Goal: Check status: Check status

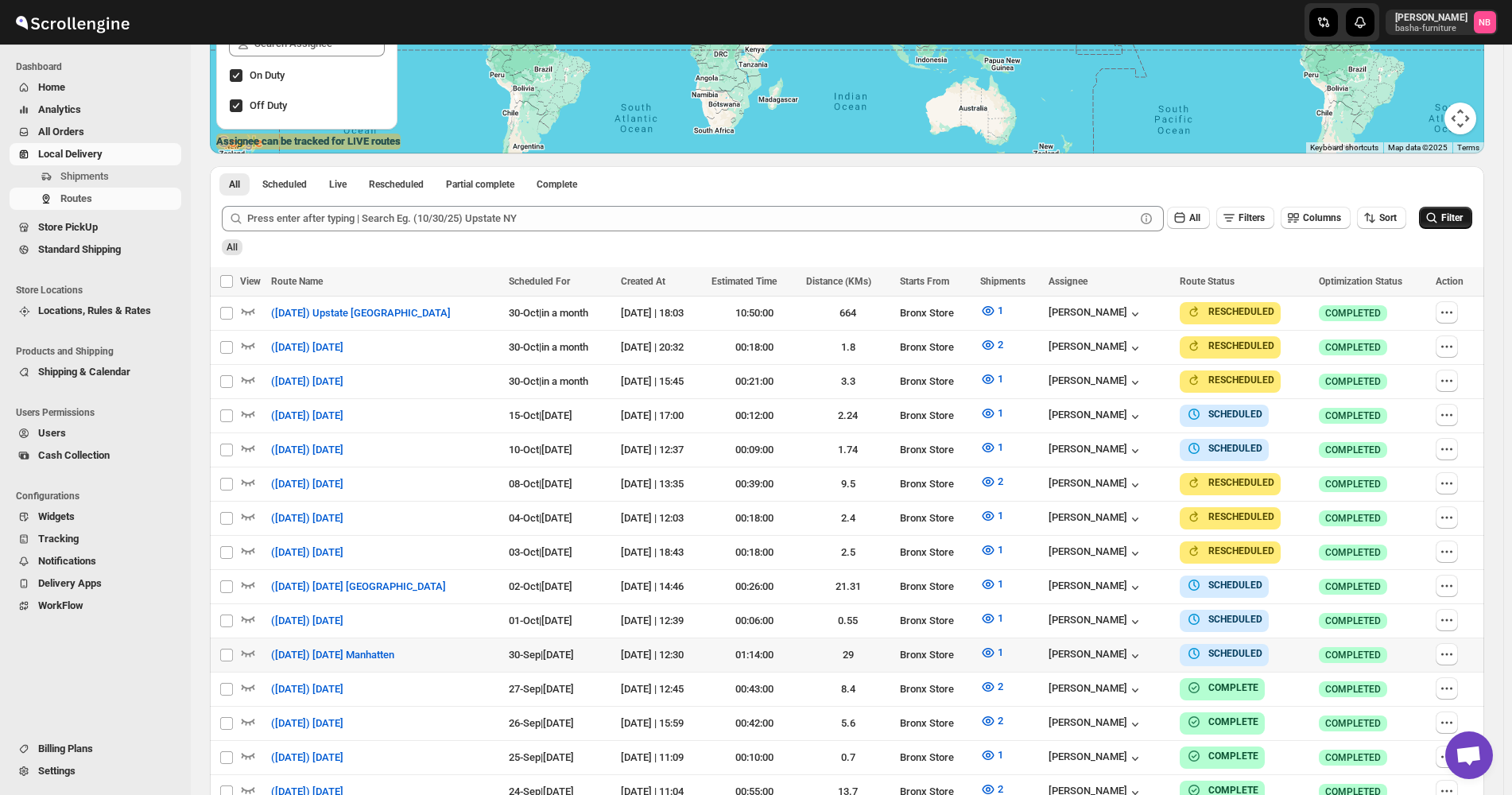
scroll to position [318, 0]
click at [1471, 216] on button "Filter" at bounding box center [1446, 218] width 54 height 22
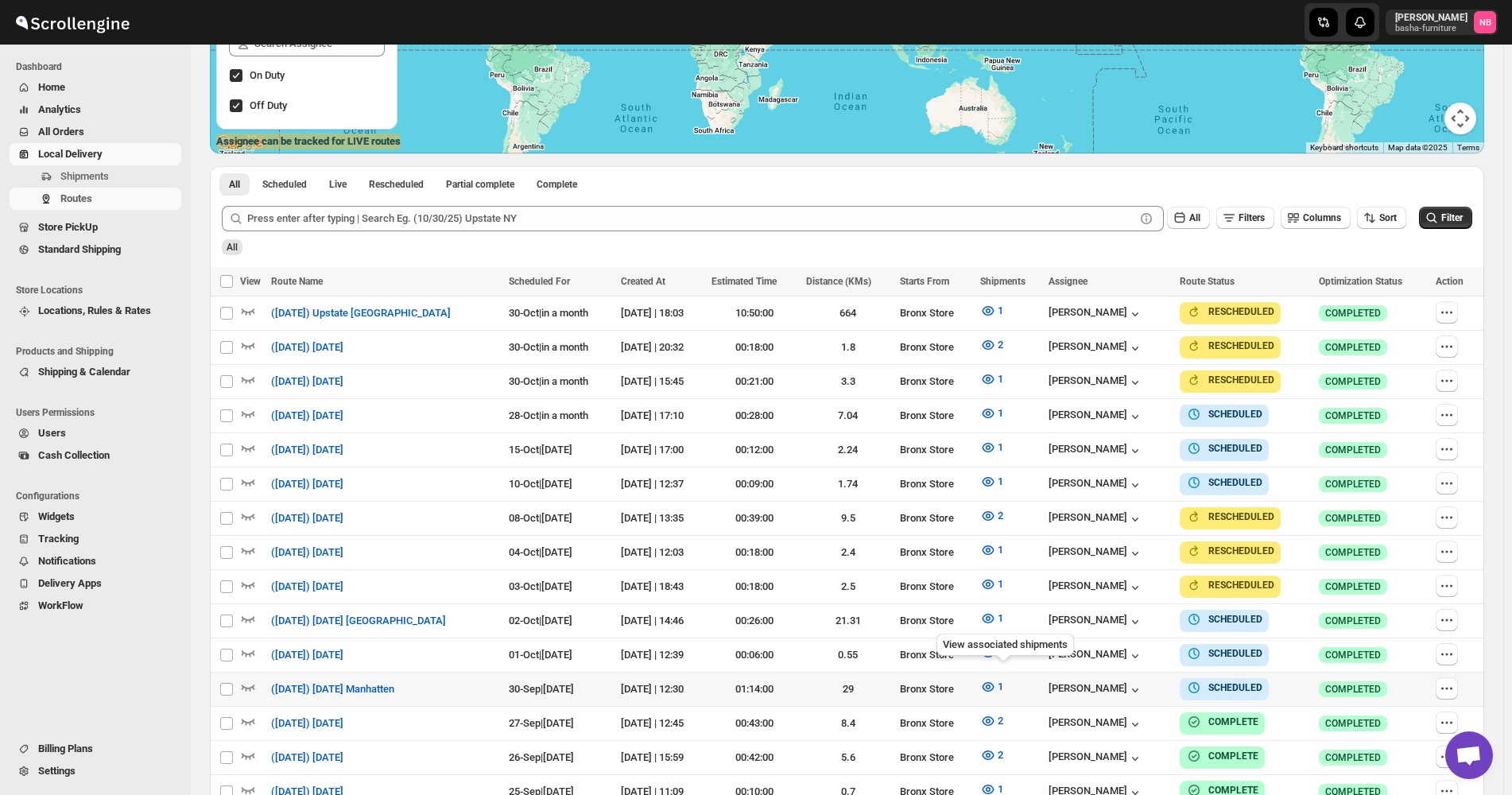
click at [1001, 691] on td "1" at bounding box center [1010, 690] width 69 height 35
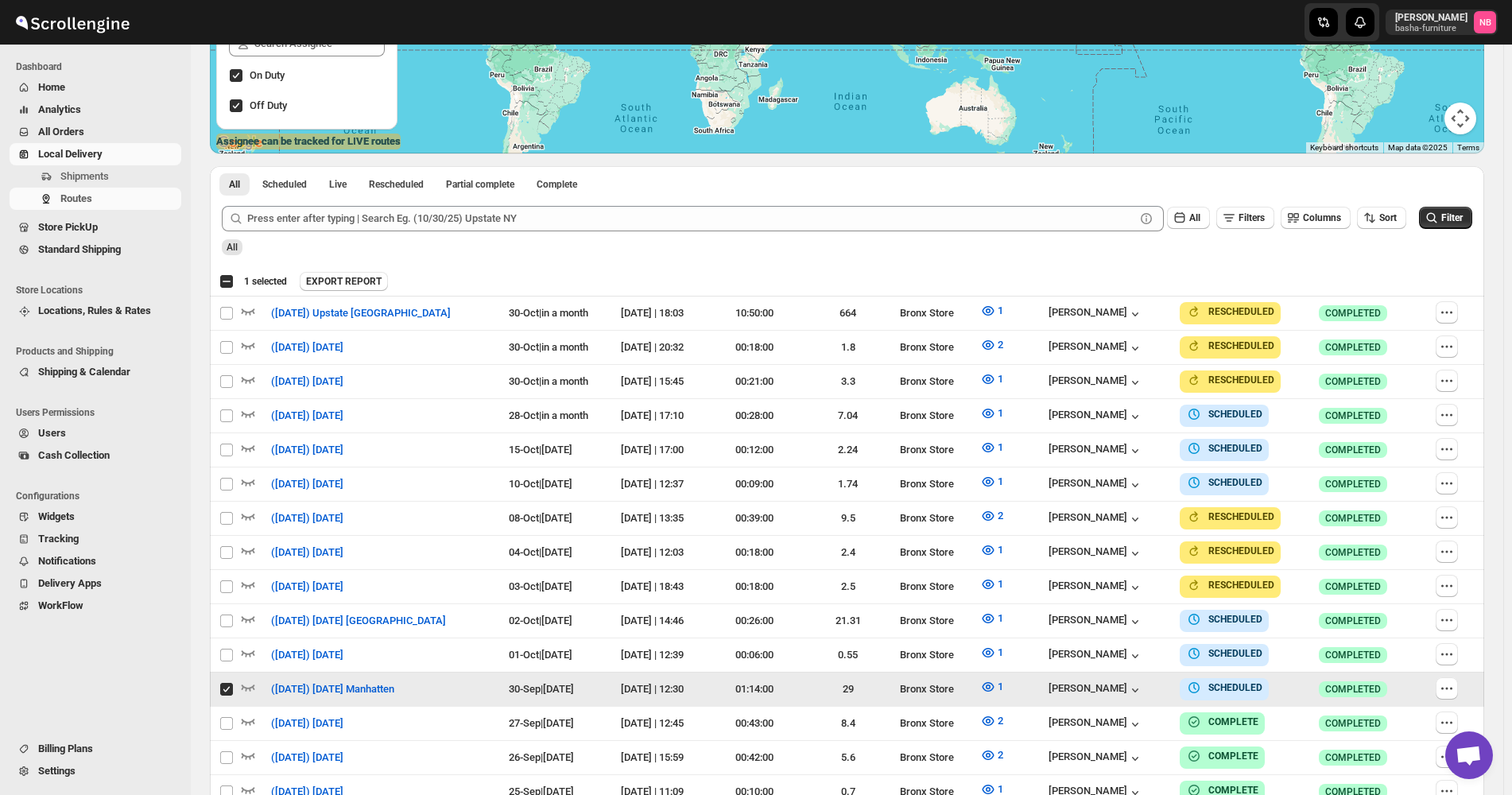
click at [222, 683] on input "Select route" at bounding box center [226, 689] width 13 height 13
checkbox input "false"
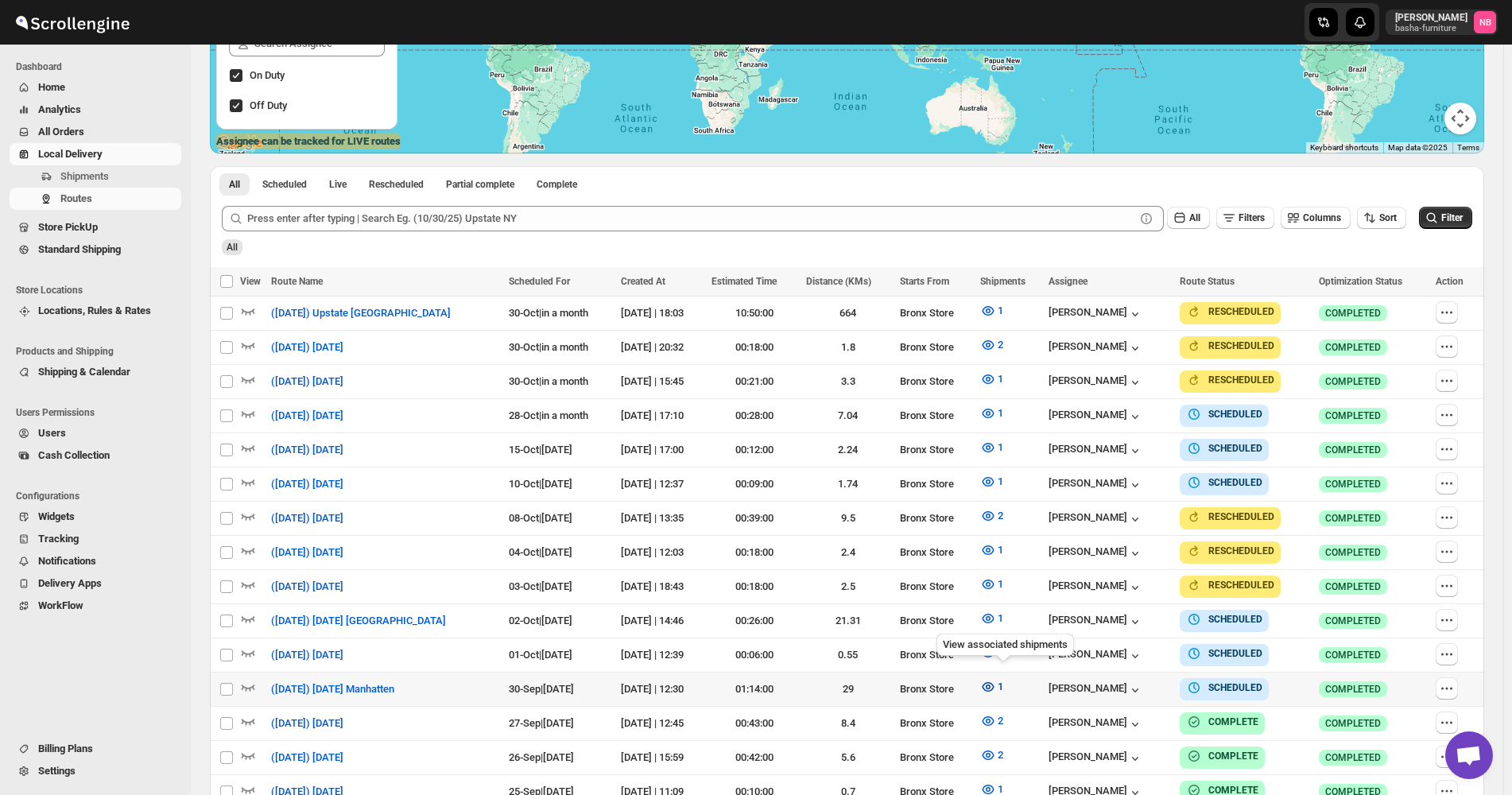
click at [992, 679] on icon "button" at bounding box center [988, 687] width 16 height 16
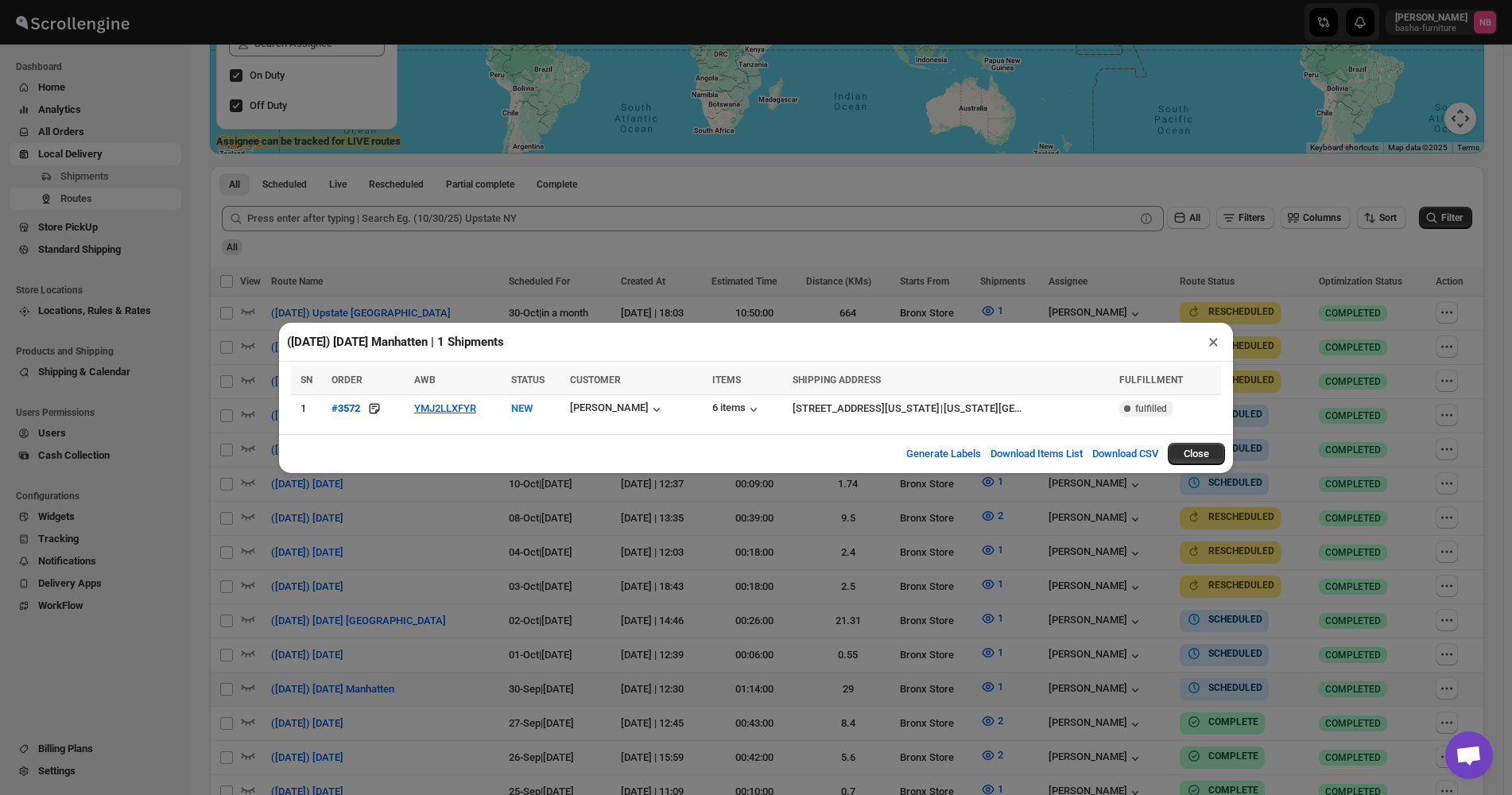
click at [902, 672] on div "([DATE]) [DATE] Manhatten | 1 Shipments × SN ORDER AWB STATUS CUSTOMER ITEMS SH…" at bounding box center [756, 397] width 1512 height 795
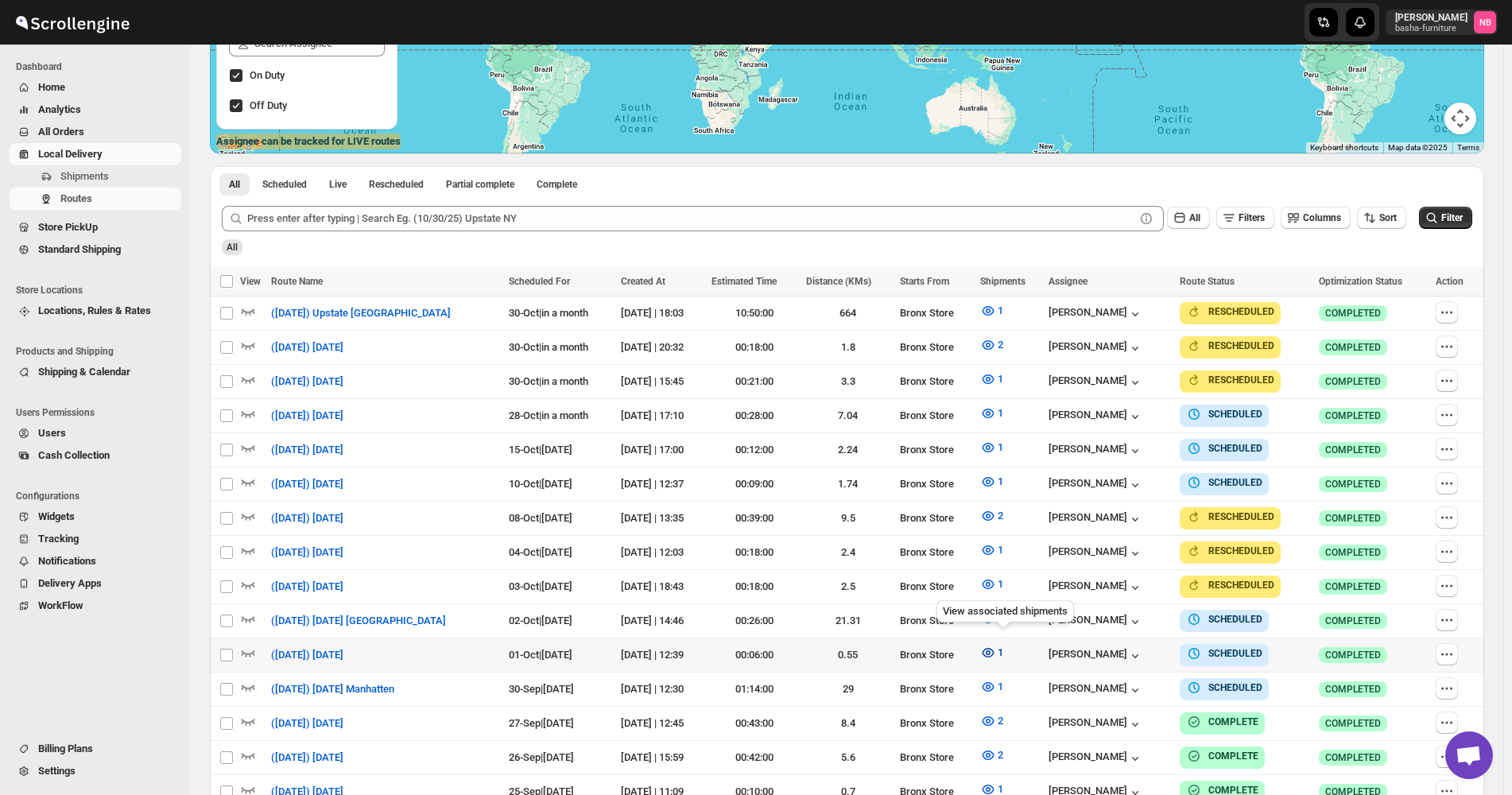
click at [996, 651] on icon "button" at bounding box center [988, 653] width 16 height 16
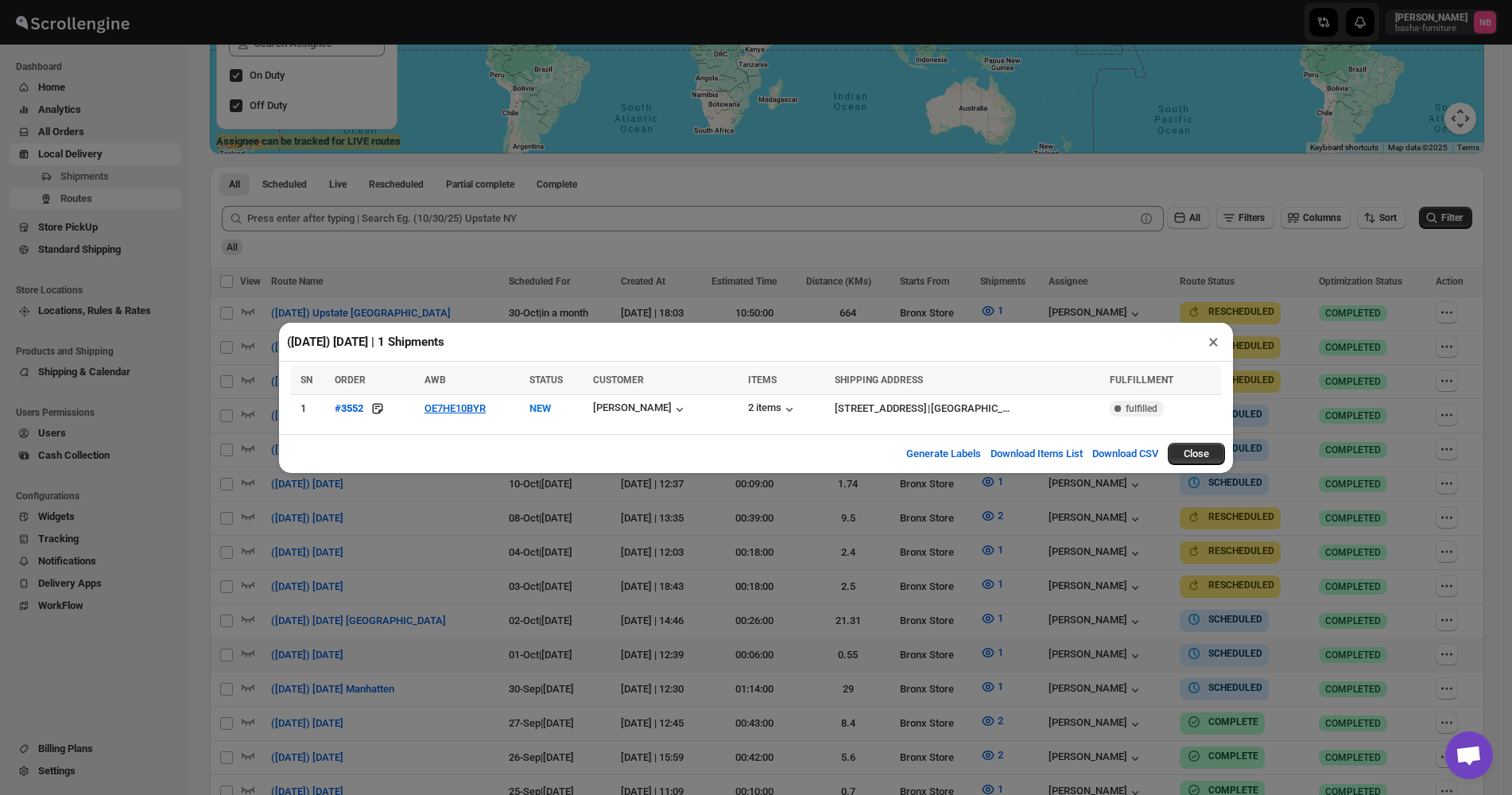
click at [628, 544] on div "([DATE]) [DATE] | 1 Shipments × SN ORDER AWB STATUS CUSTOMER ITEMS SHIPPING ADD…" at bounding box center [756, 397] width 1512 height 795
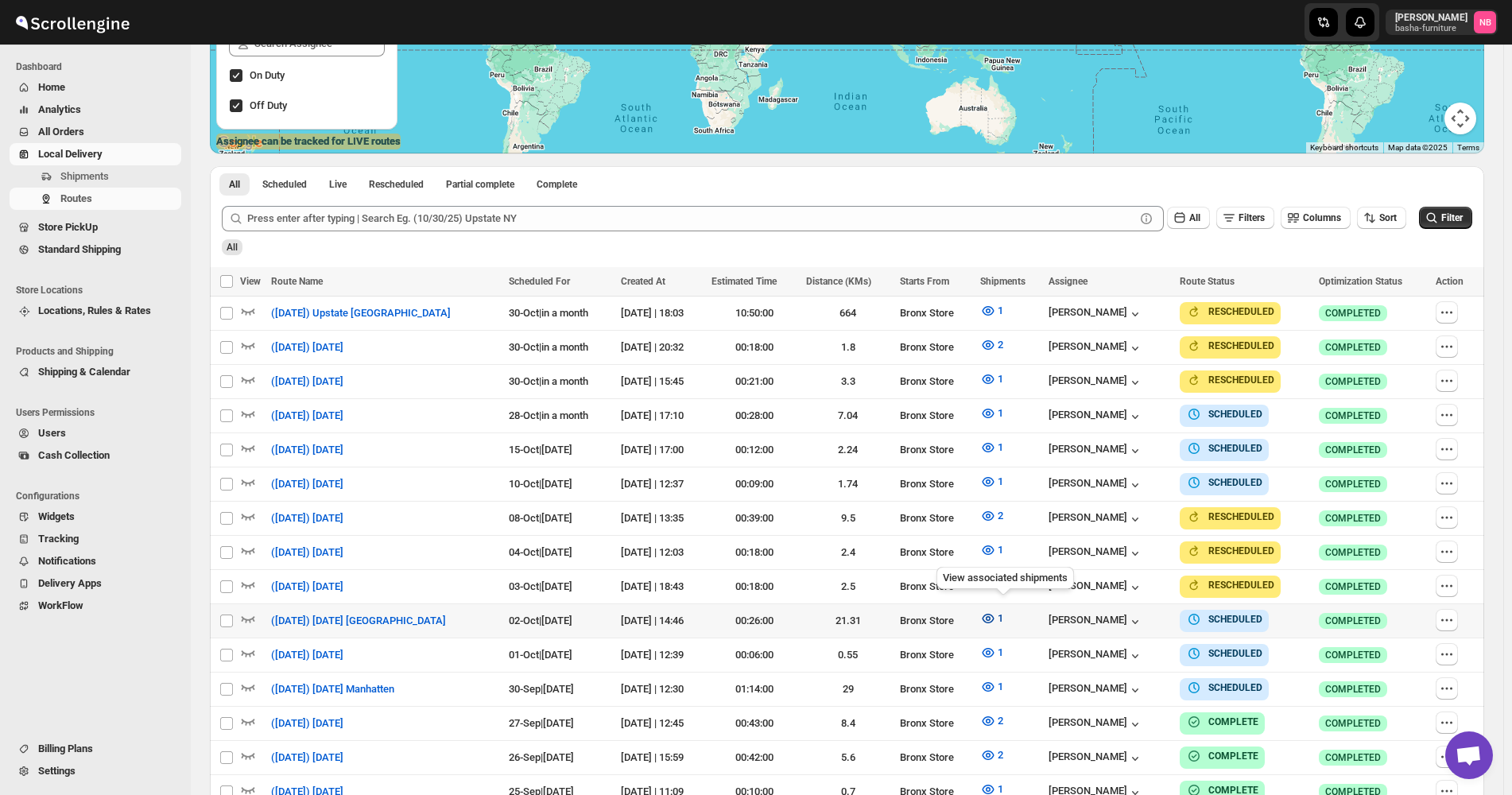
click at [996, 610] on icon "button" at bounding box center [988, 618] width 16 height 16
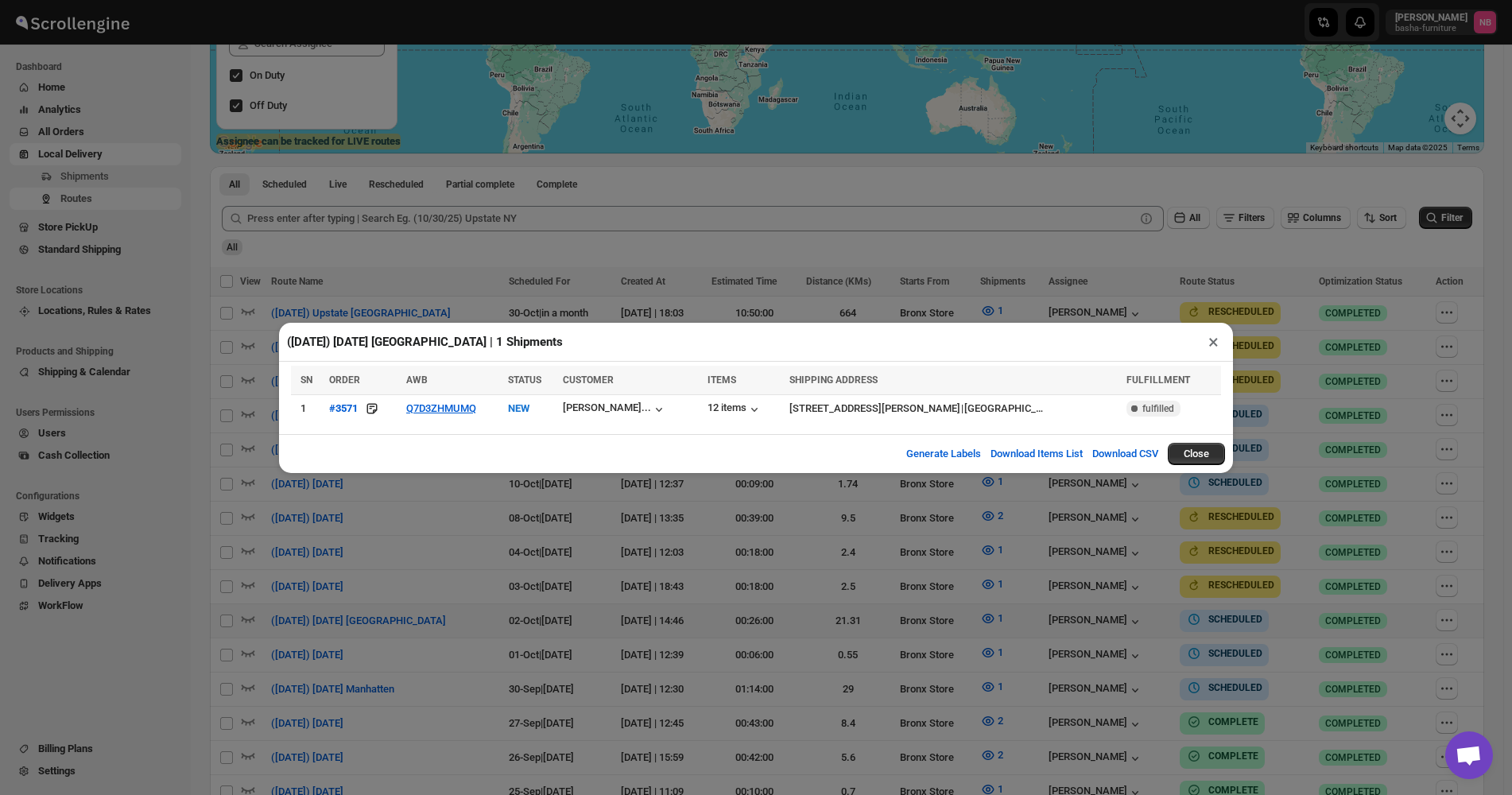
click at [672, 539] on div "([DATE]) [DATE] [GEOGRAPHIC_DATA] | 1 Shipments × SN ORDER AWB STATUS CUSTOMER …" at bounding box center [756, 397] width 1512 height 795
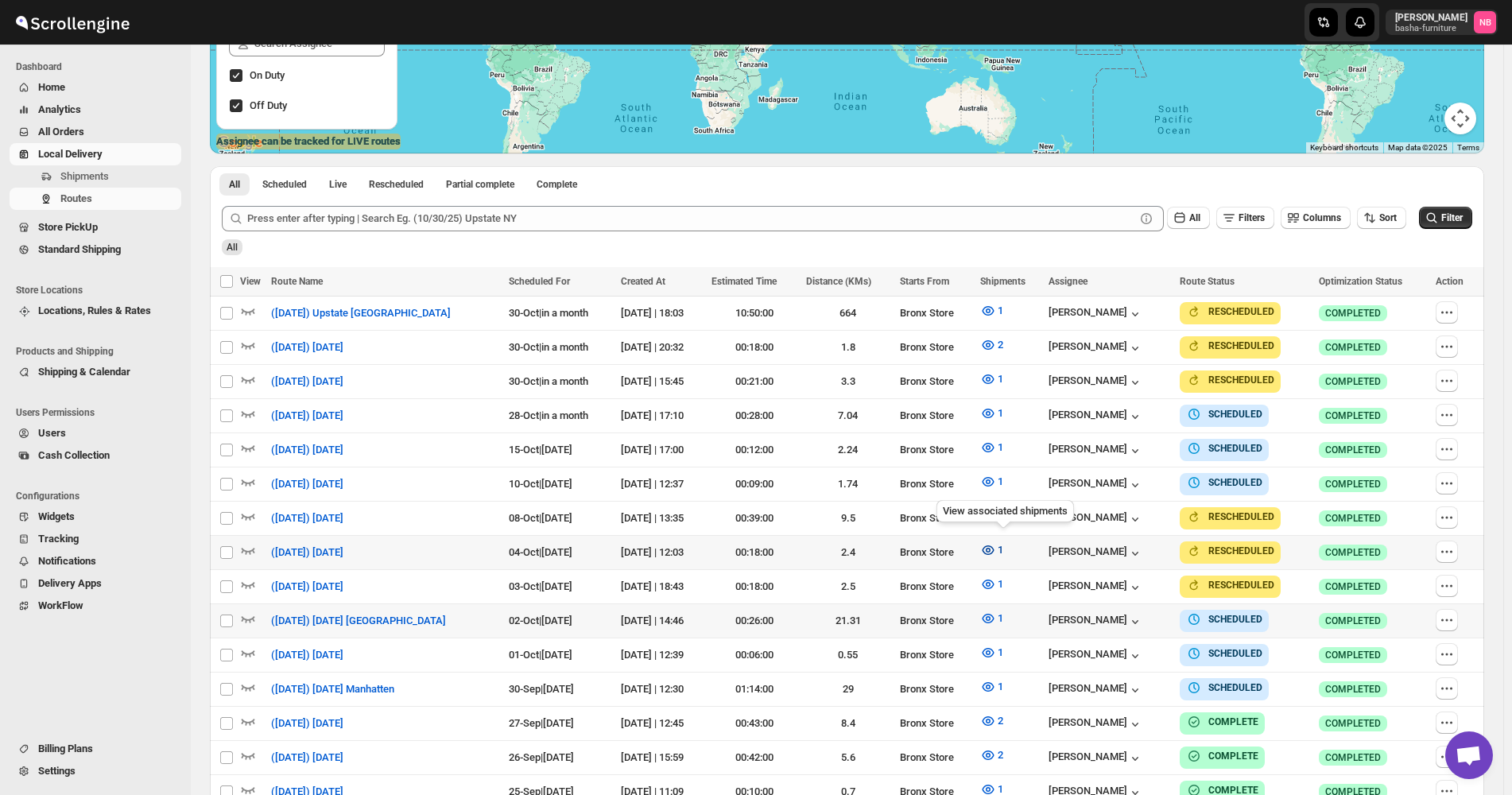
click at [1012, 550] on button "1" at bounding box center [992, 550] width 42 height 25
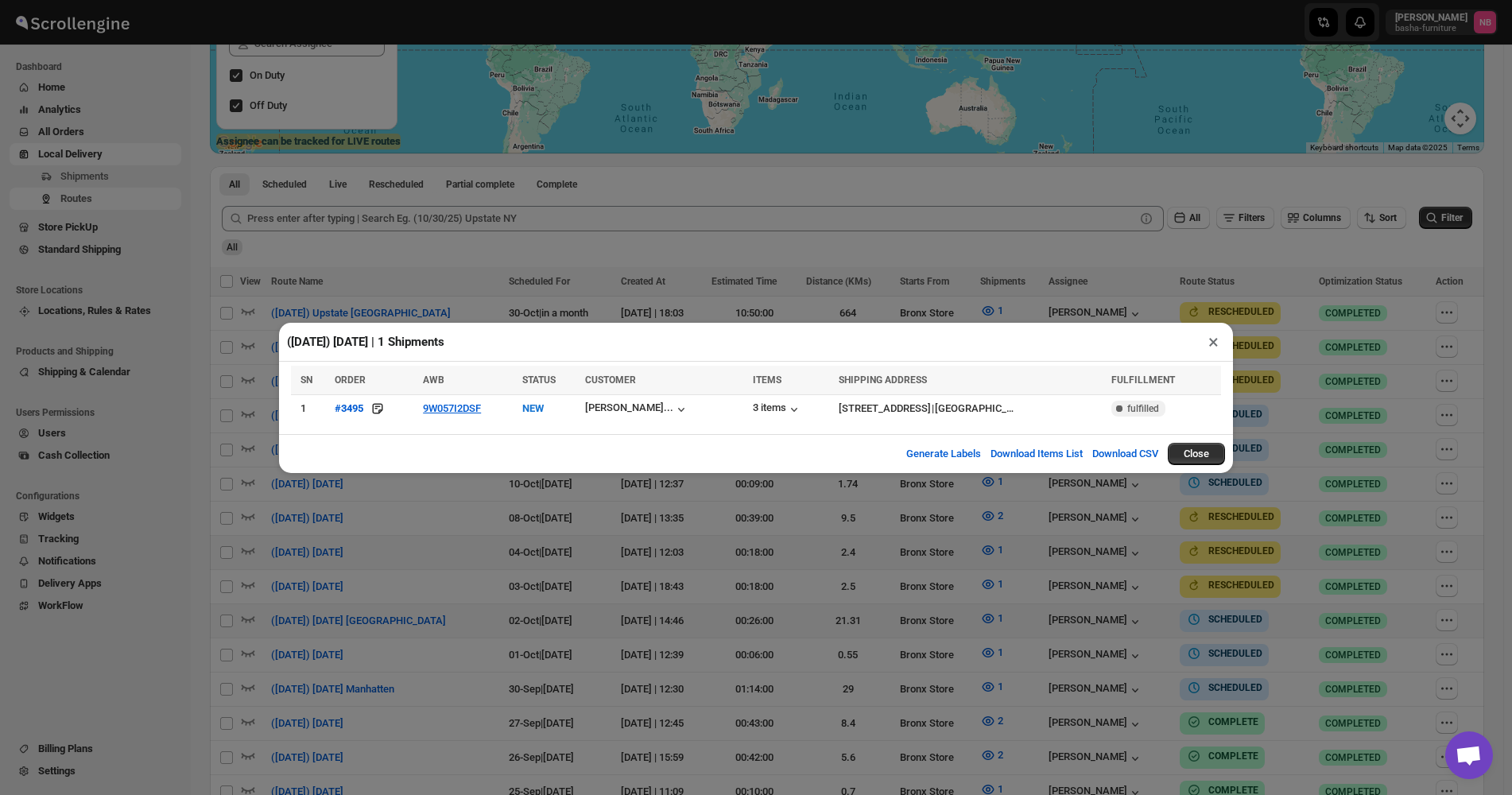
click at [618, 533] on div "([DATE]) [DATE] | 1 Shipments × SN ORDER AWB STATUS CUSTOMER ITEMS SHIPPING ADD…" at bounding box center [756, 397] width 1512 height 795
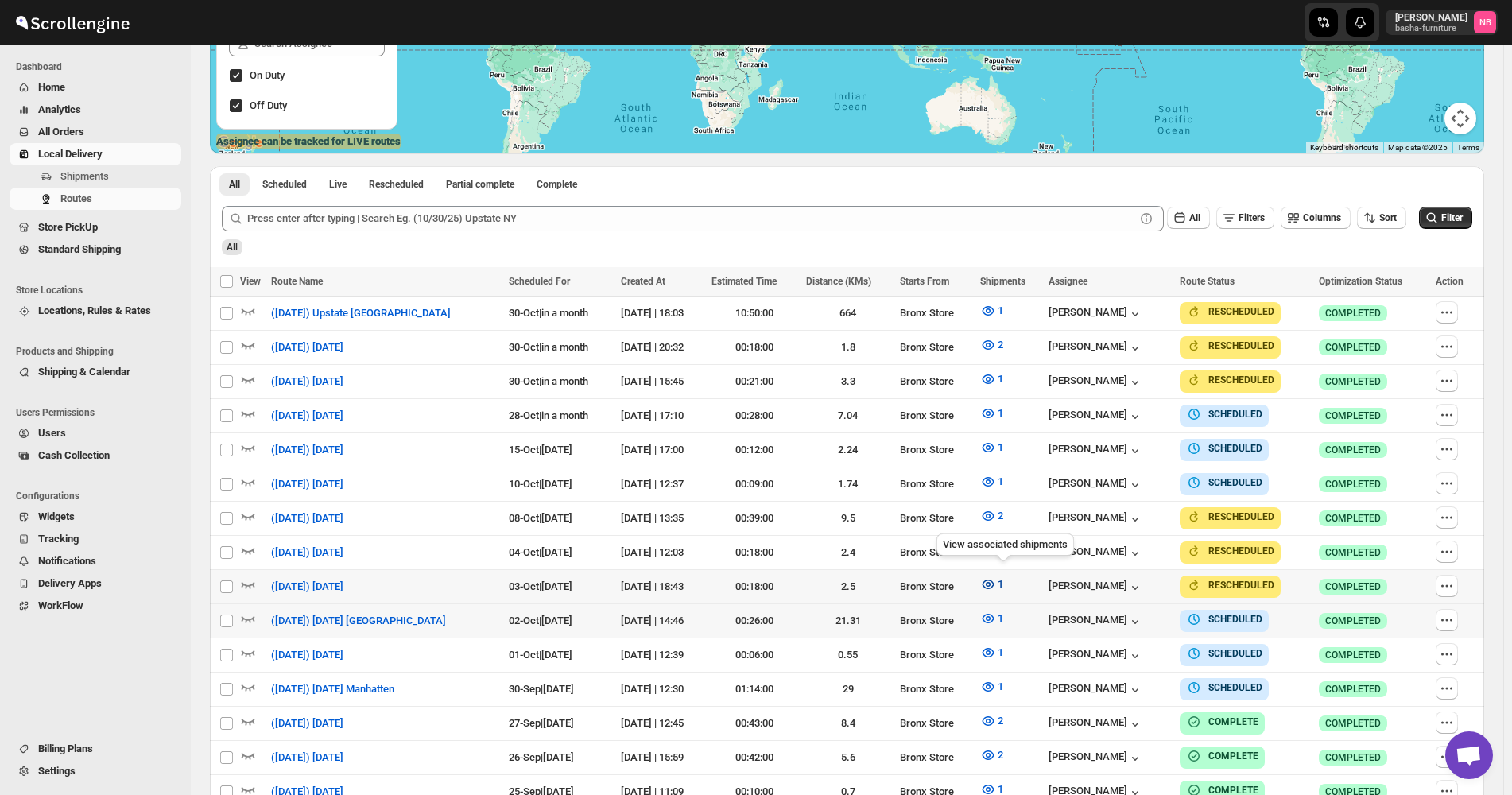
click at [996, 582] on icon "button" at bounding box center [988, 584] width 16 height 16
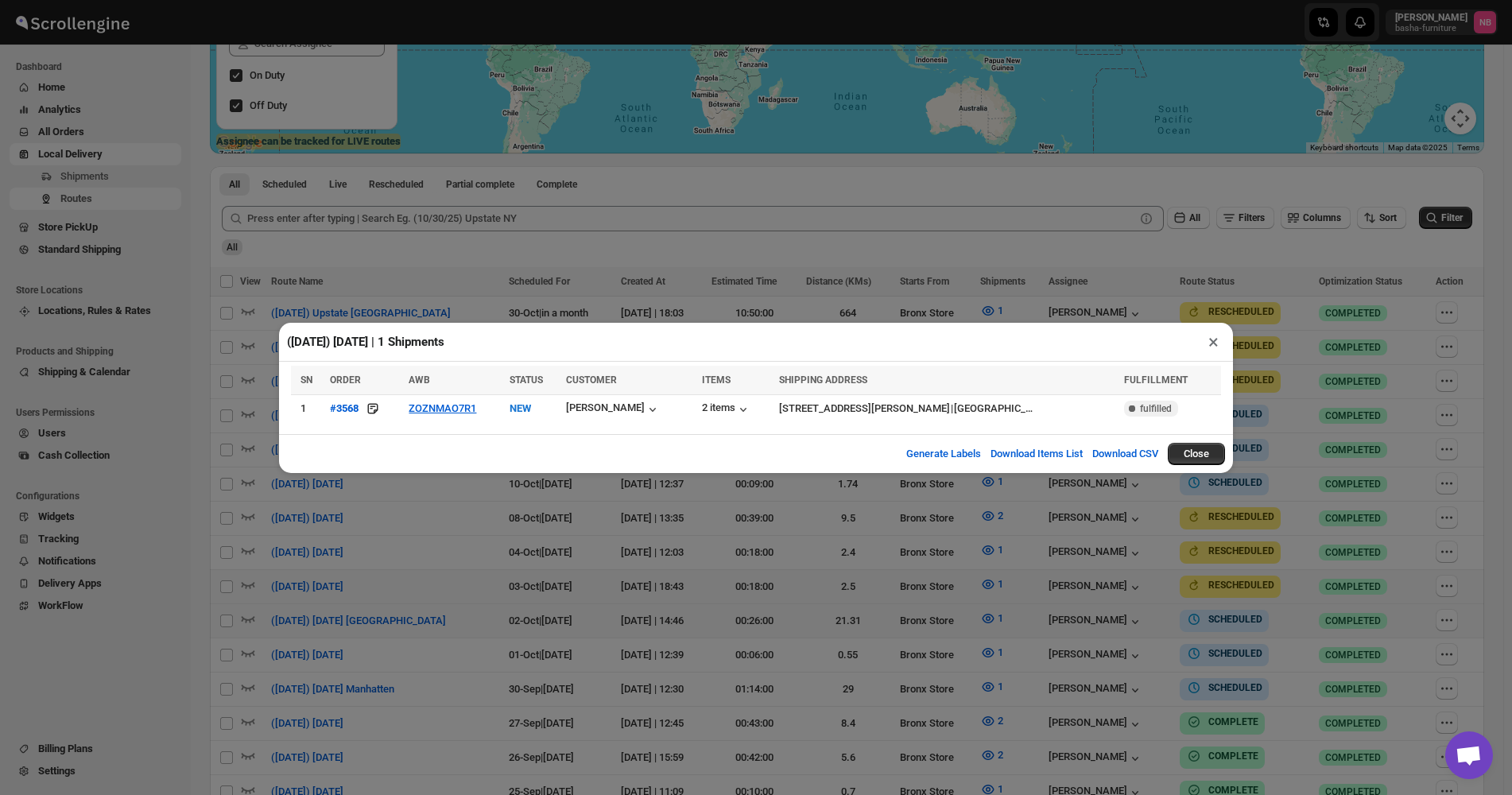
click at [488, 533] on div "([DATE]) [DATE] | 1 Shipments × SN ORDER AWB STATUS CUSTOMER ITEMS SHIPPING ADD…" at bounding box center [756, 397] width 1512 height 795
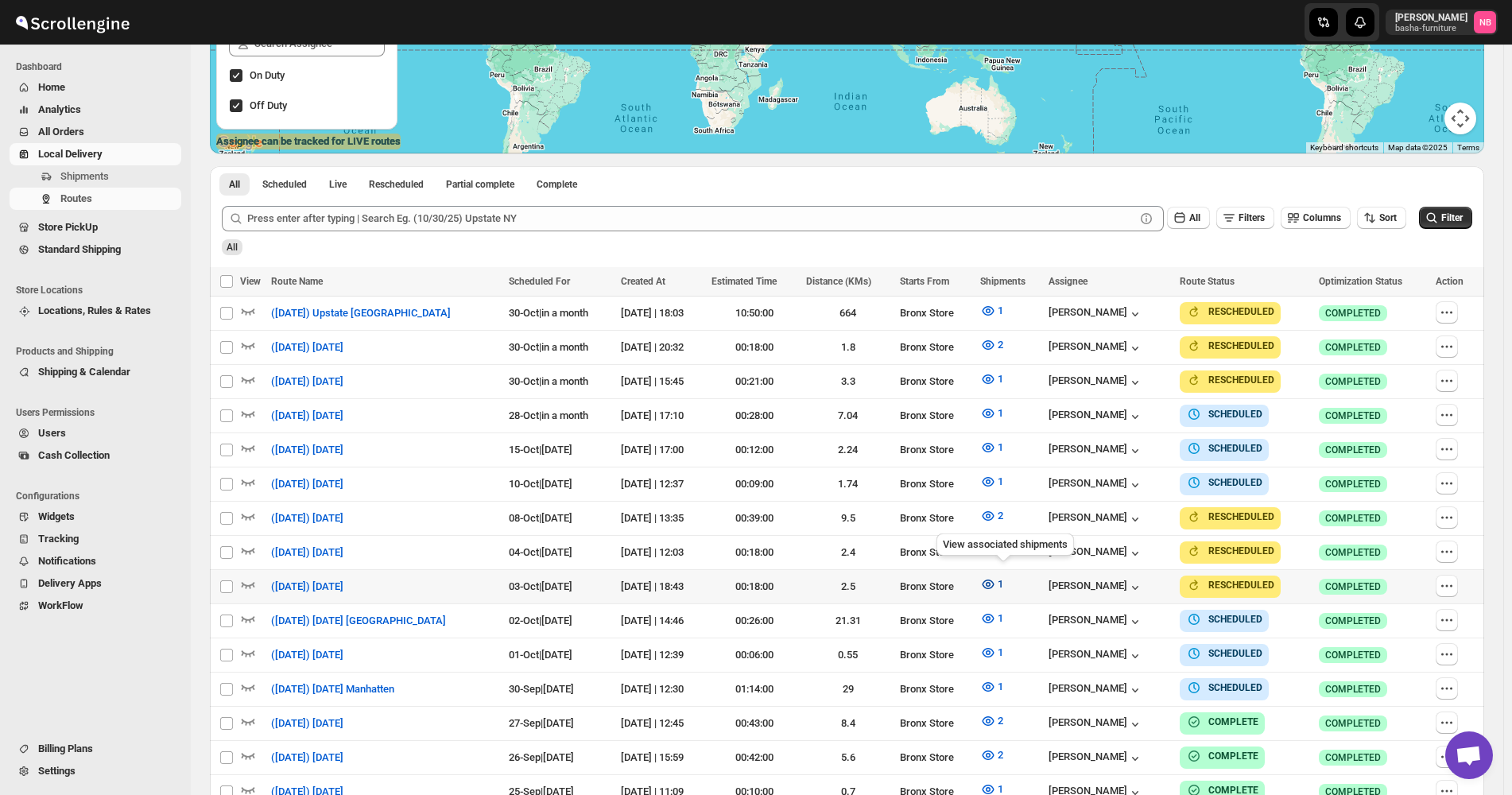
click at [992, 585] on icon "button" at bounding box center [988, 584] width 16 height 16
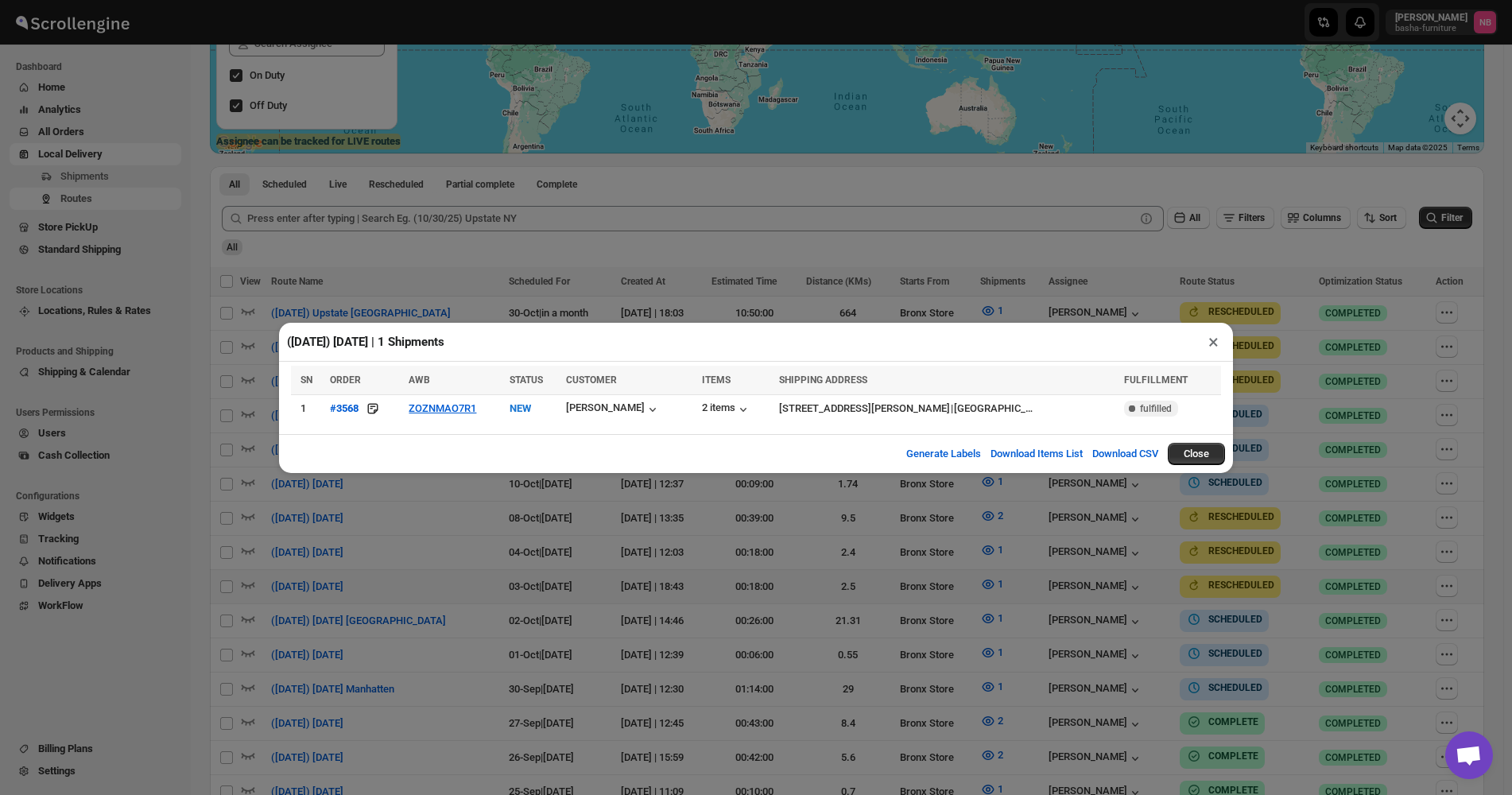
click at [705, 566] on div "([DATE]) [DATE] | 1 Shipments × SN ORDER AWB STATUS CUSTOMER ITEMS SHIPPING ADD…" at bounding box center [756, 397] width 1512 height 795
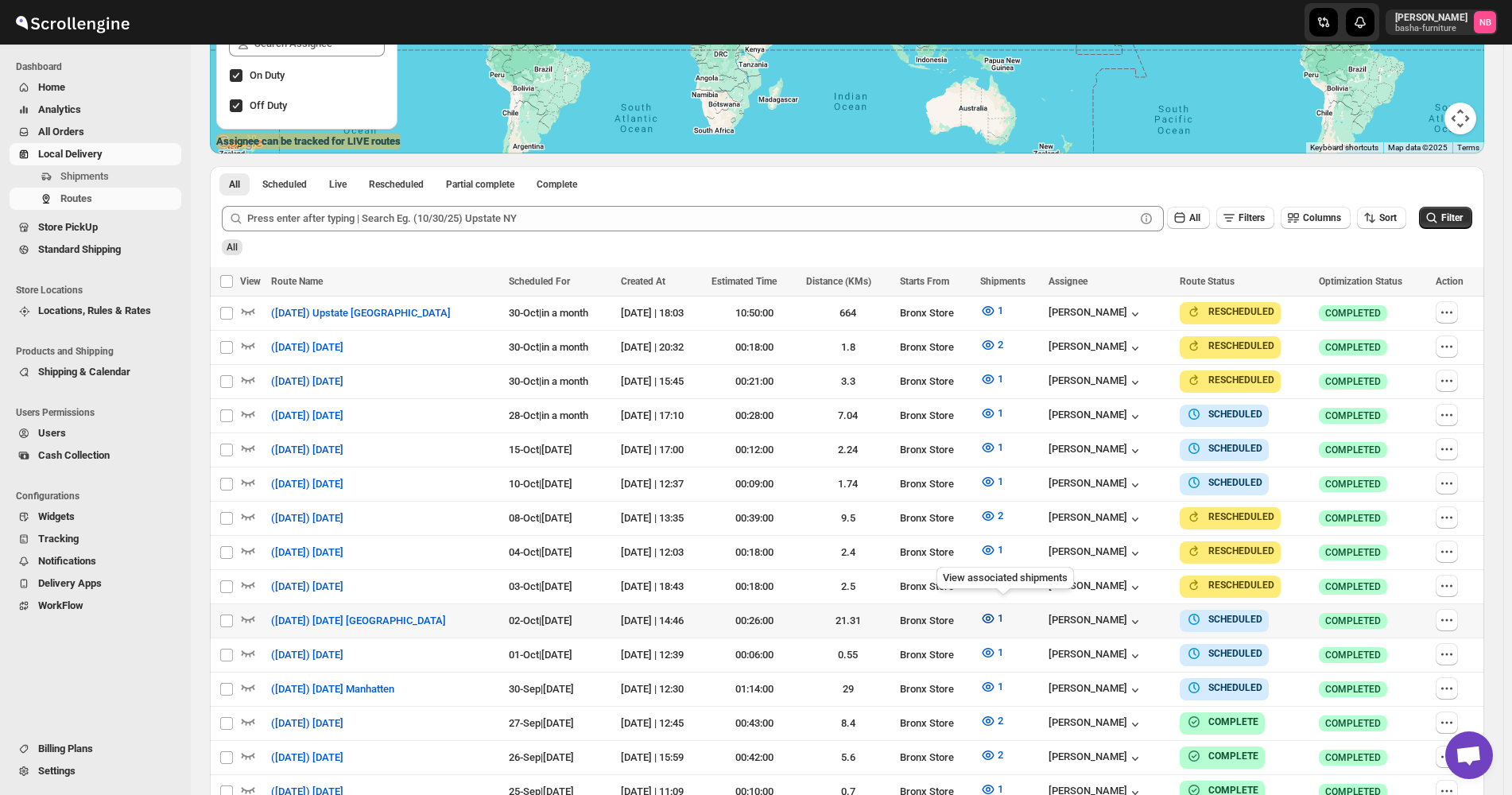
click at [995, 610] on icon "button" at bounding box center [988, 618] width 16 height 16
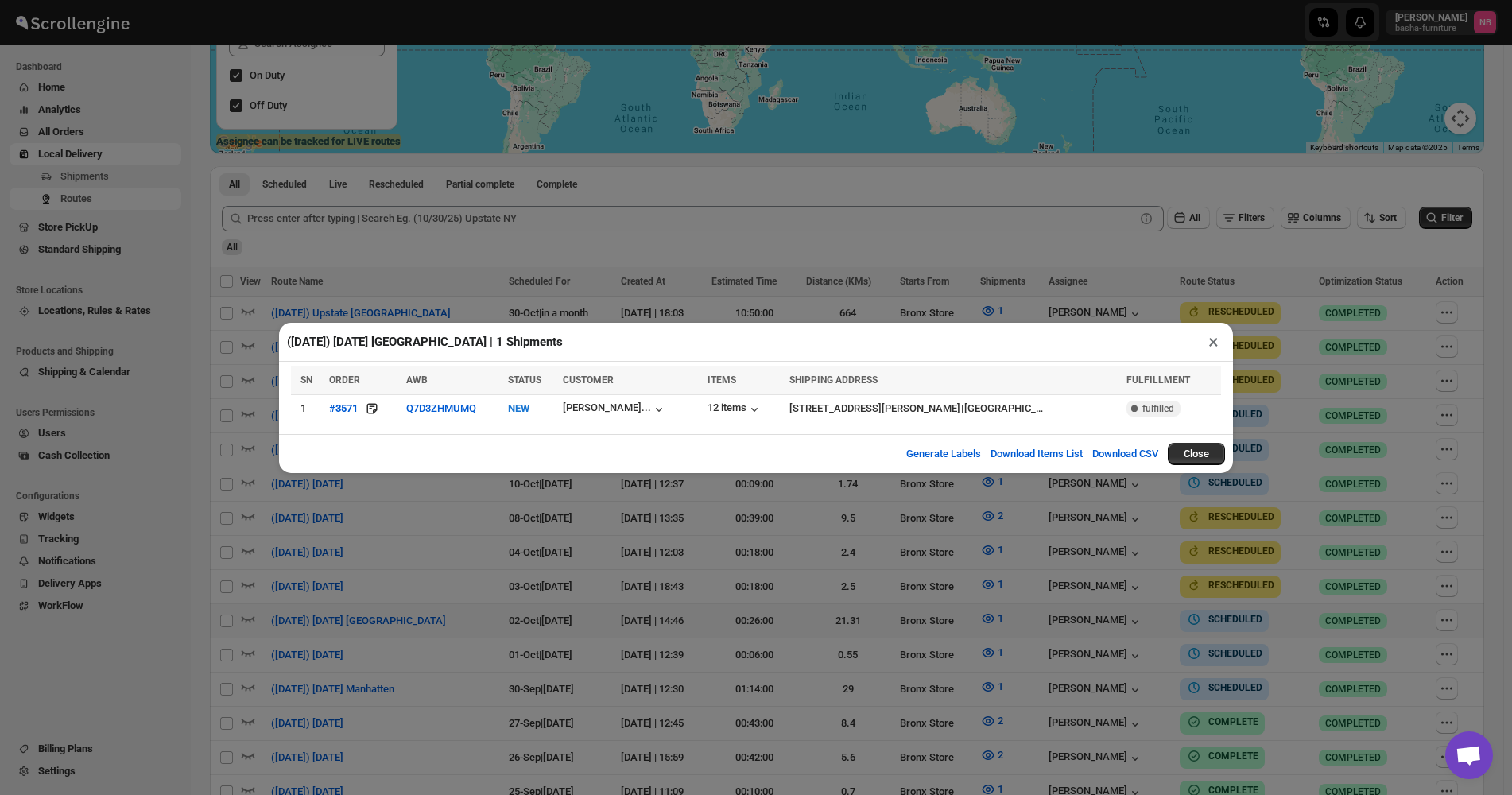
click at [725, 591] on div "([DATE]) [DATE] [GEOGRAPHIC_DATA] | 1 Shipments × SN ORDER AWB STATUS CUSTOMER …" at bounding box center [756, 397] width 1512 height 795
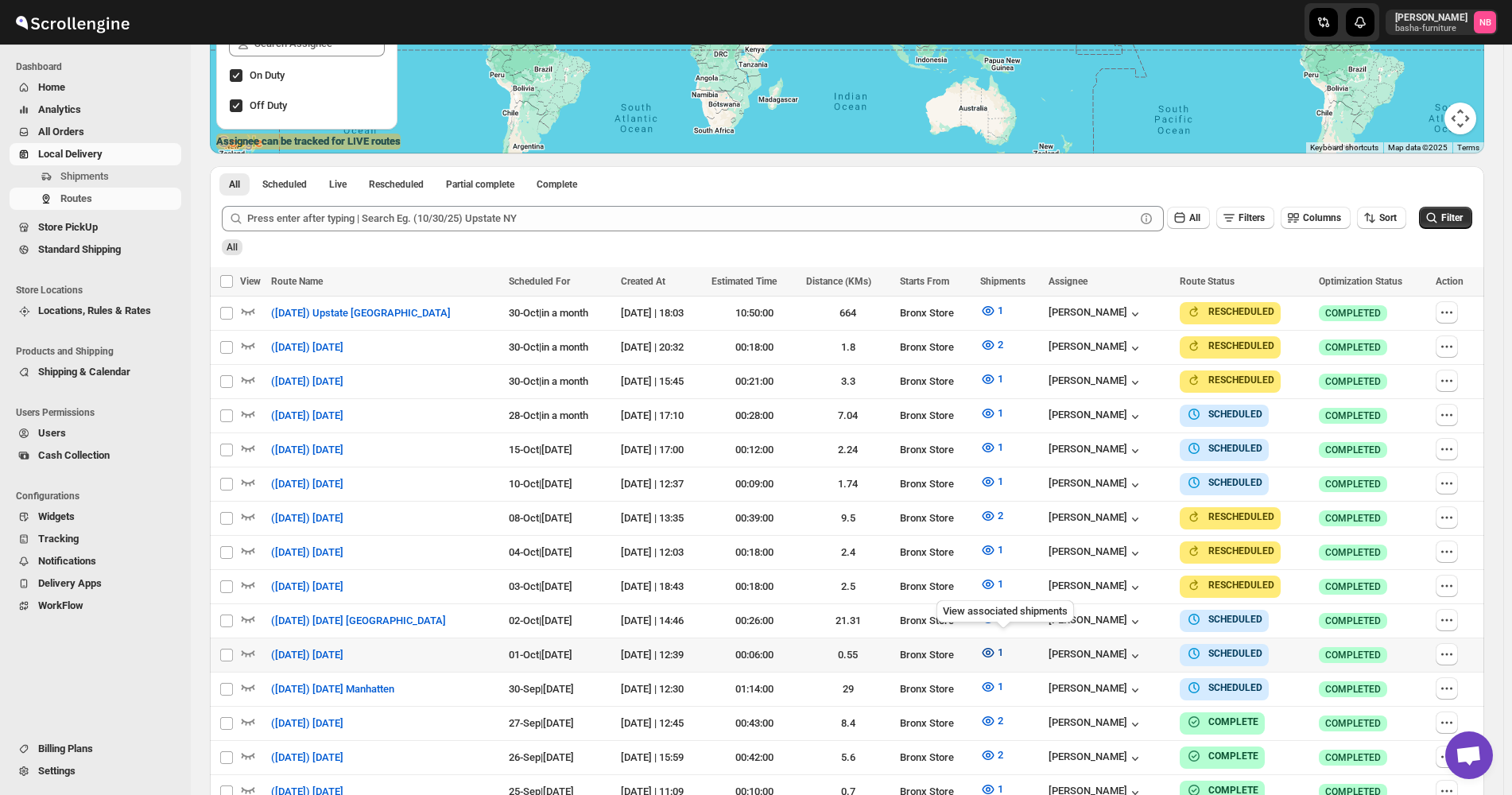
click at [1005, 653] on button "1" at bounding box center [992, 652] width 42 height 25
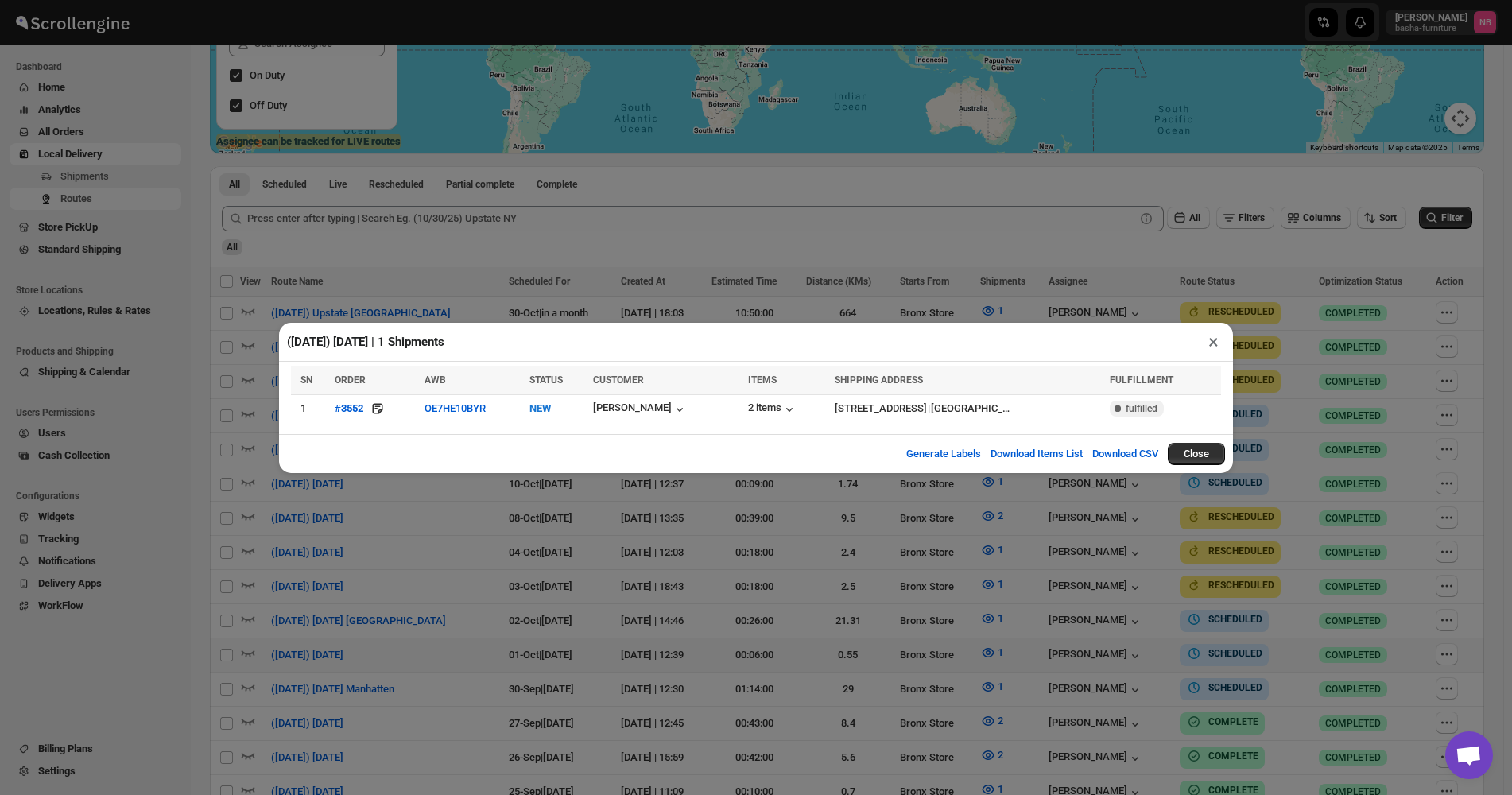
click at [475, 536] on div "([DATE]) [DATE] | 1 Shipments × SN ORDER AWB STATUS CUSTOMER ITEMS SHIPPING ADD…" at bounding box center [756, 397] width 1512 height 795
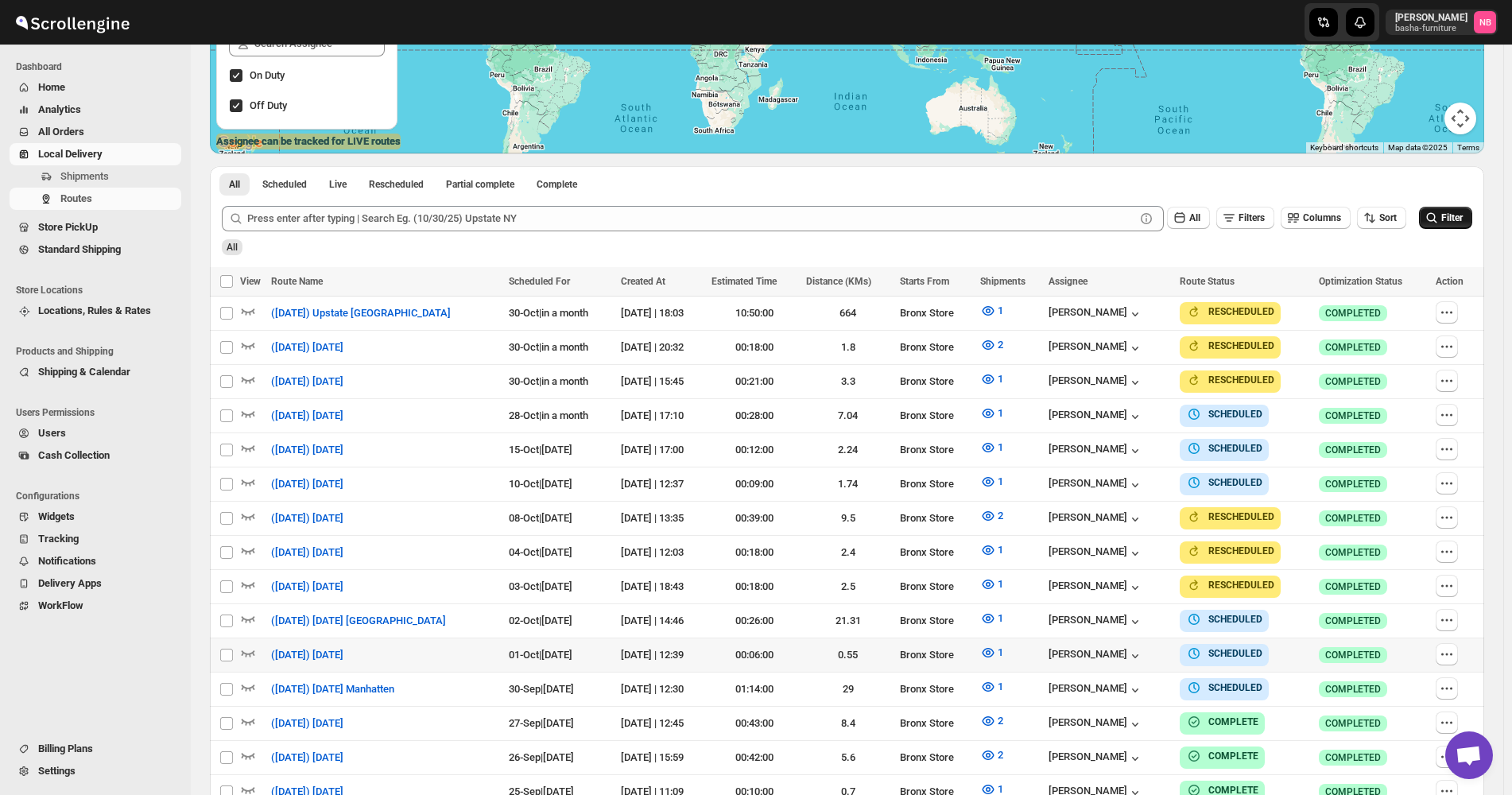
click at [1452, 217] on span "Filter" at bounding box center [1452, 218] width 22 height 11
click at [1449, 224] on span "Filter" at bounding box center [1452, 218] width 22 height 11
